Goal: Find specific page/section: Find specific page/section

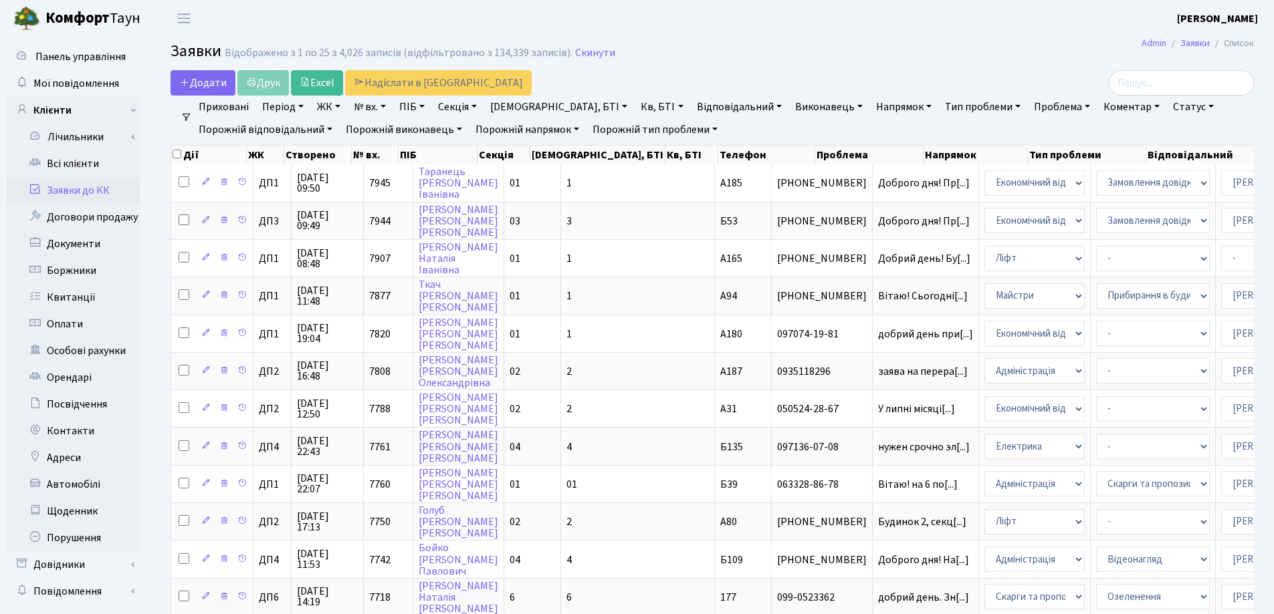
select select "25"
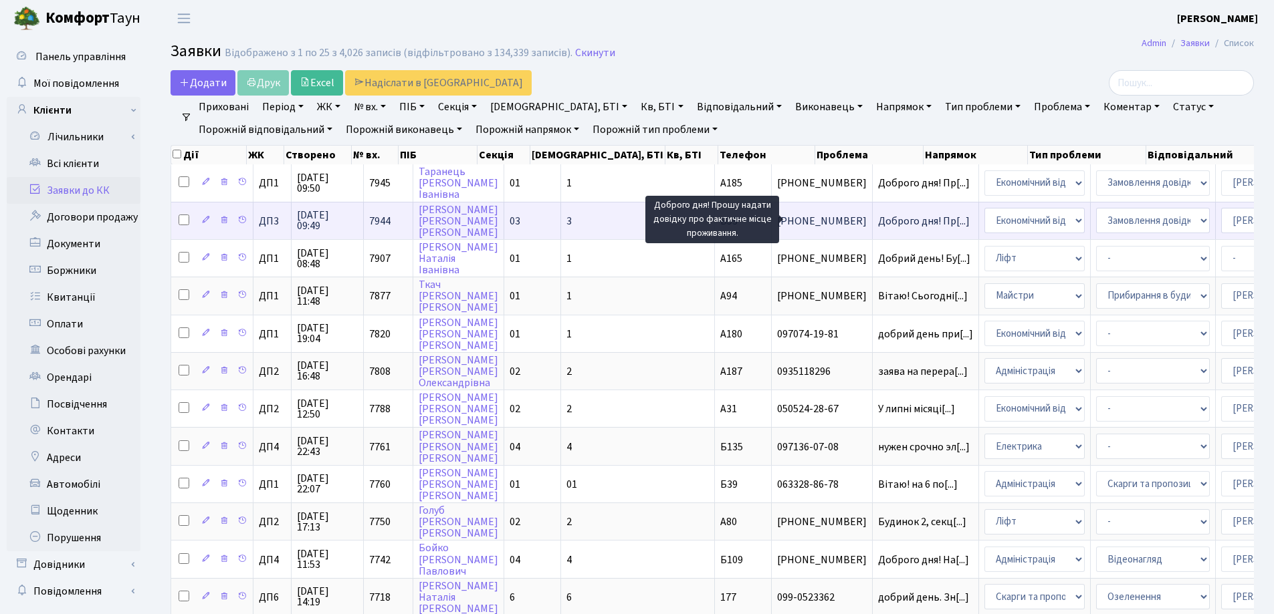
scroll to position [2, 0]
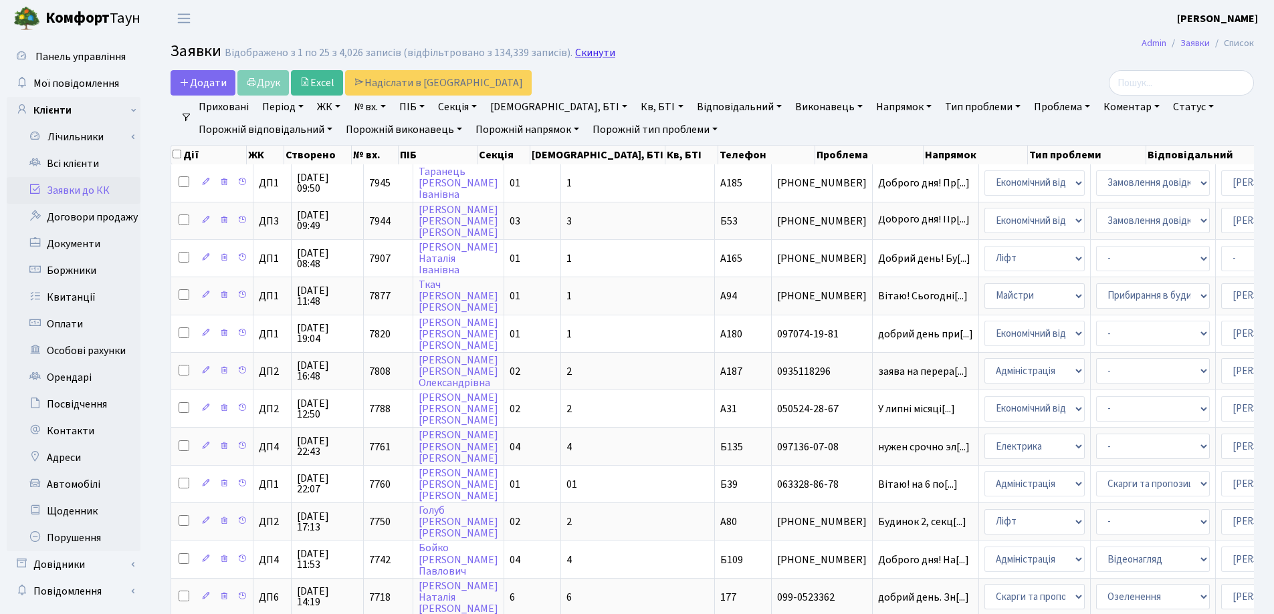
click at [595, 55] on link "Скинути" at bounding box center [595, 53] width 40 height 13
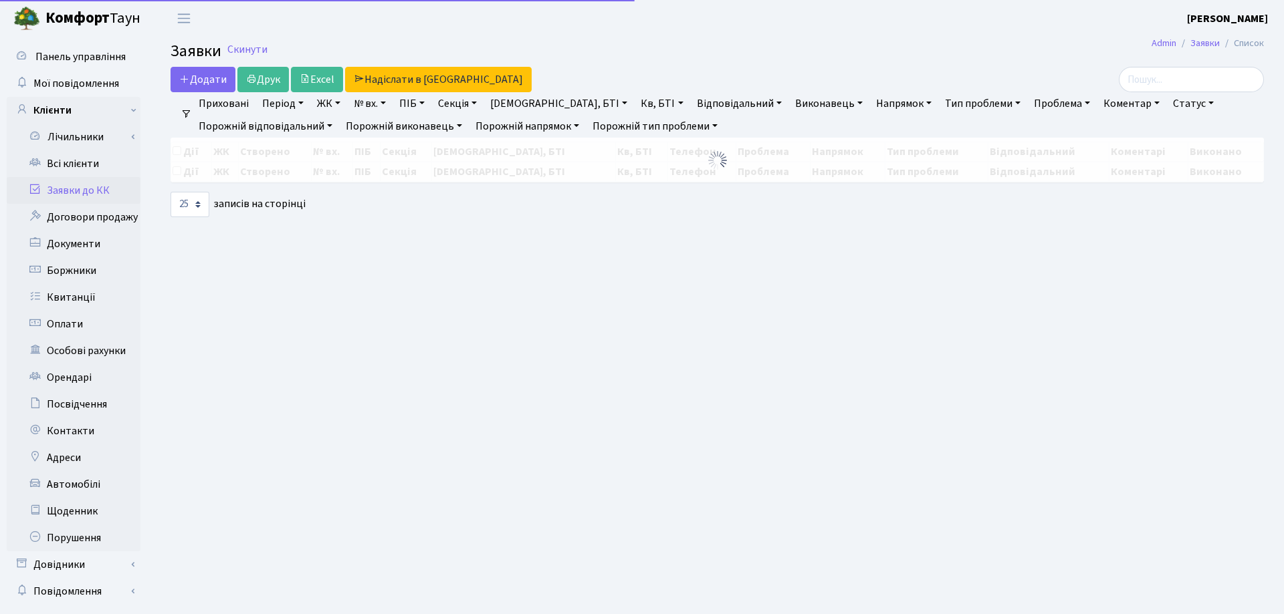
select select "25"
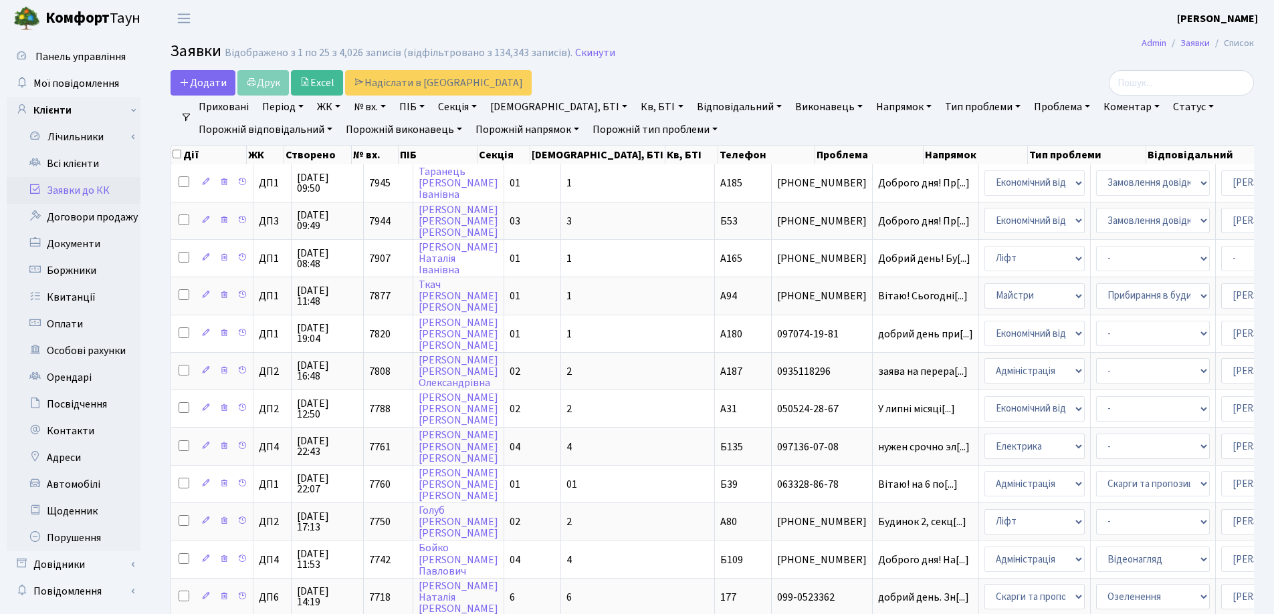
click at [61, 187] on link "Заявки до КК" at bounding box center [74, 190] width 134 height 27
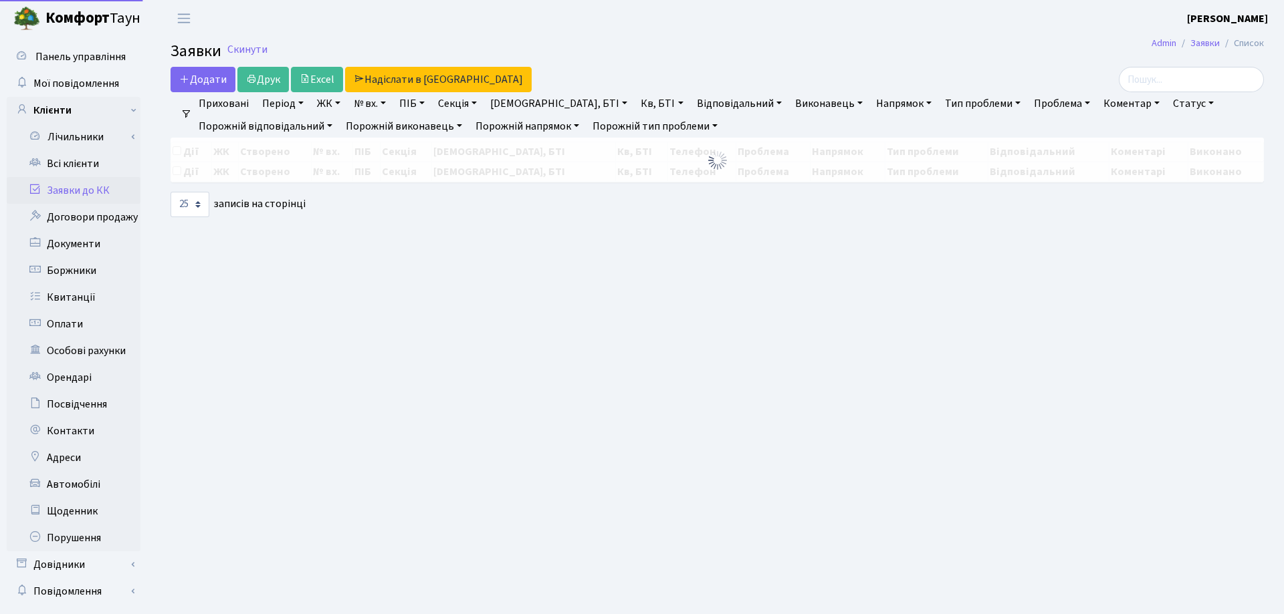
select select "25"
